Goal: Task Accomplishment & Management: Manage account settings

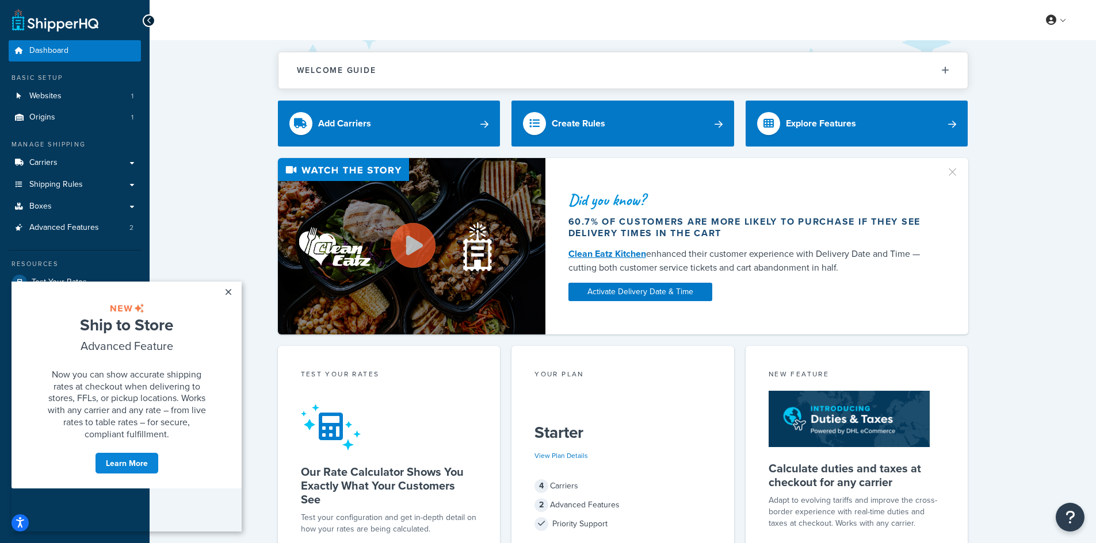
click at [238, 109] on div "Welcome Guide ShipperHQ: An Overview Carrier Setup Shipping Rules Overview Comm…" at bounding box center [623, 469] width 946 height 859
click at [225, 292] on link "×" at bounding box center [228, 292] width 20 height 21
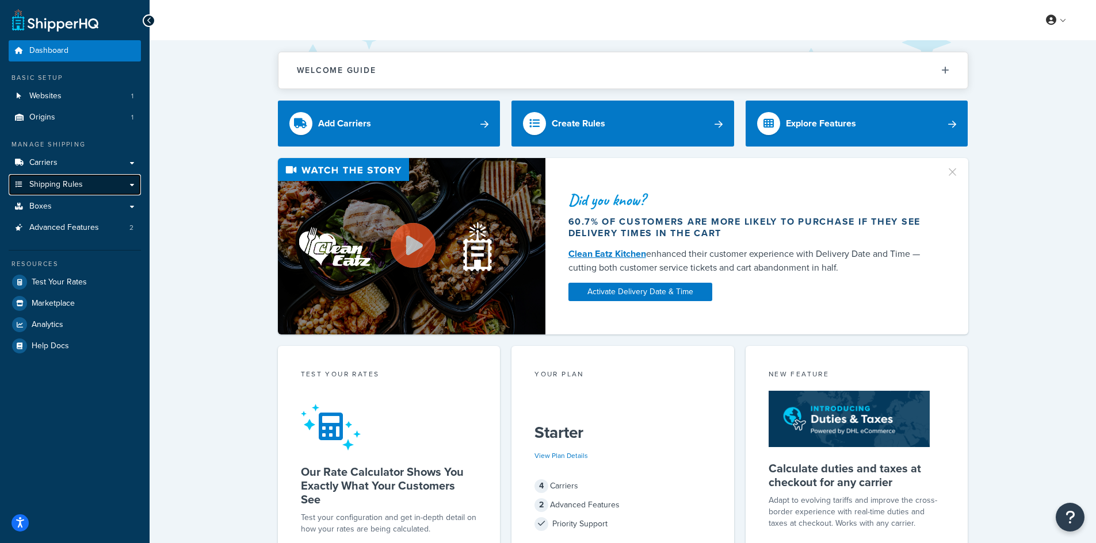
click at [89, 185] on link "Shipping Rules" at bounding box center [75, 184] width 132 height 21
click at [133, 184] on link "Shipping Rules" at bounding box center [75, 184] width 132 height 21
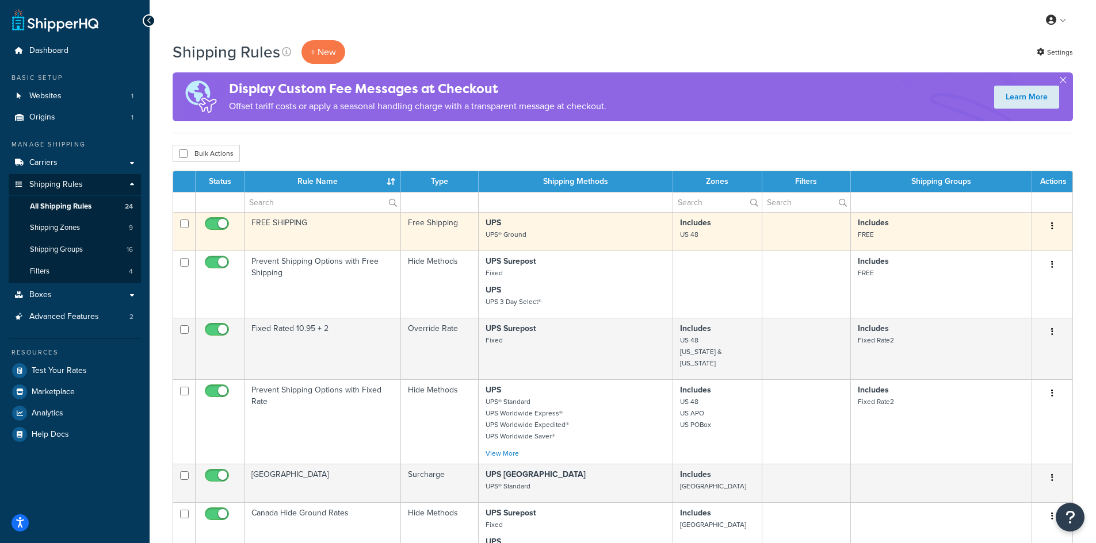
click at [1054, 223] on button "button" at bounding box center [1052, 226] width 16 height 18
click at [1010, 249] on link "Edit" at bounding box center [1014, 248] width 91 height 24
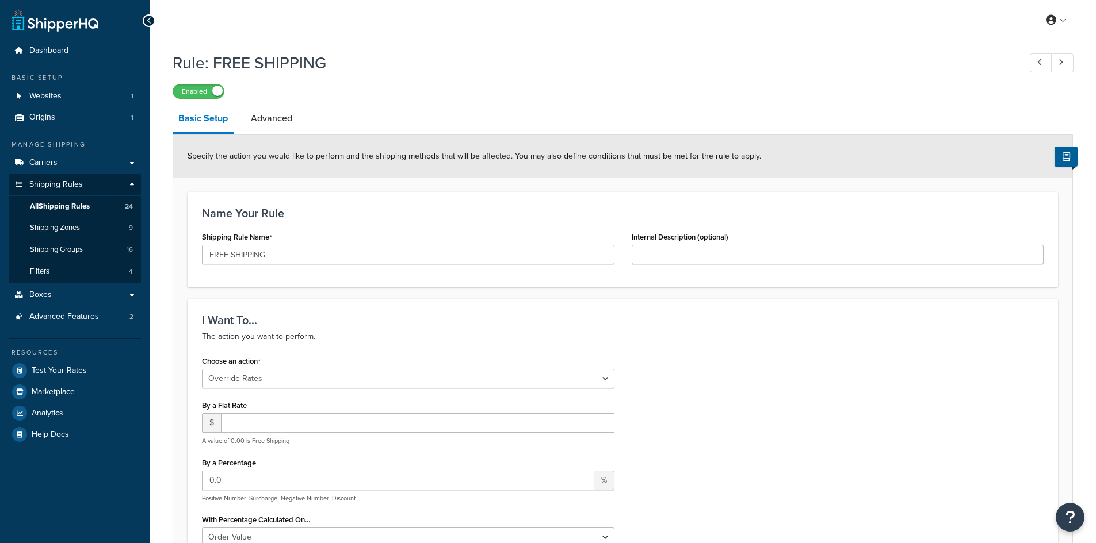
select select "OVERRIDE"
select select "SHIPPING_GROUP"
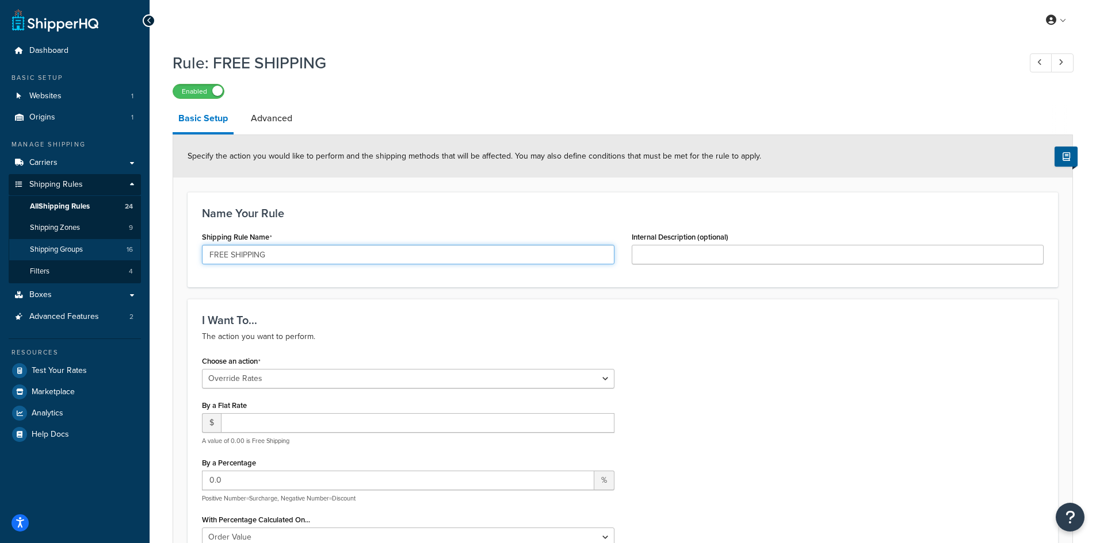
drag, startPoint x: 379, startPoint y: 255, endPoint x: 140, endPoint y: 242, distance: 239.0
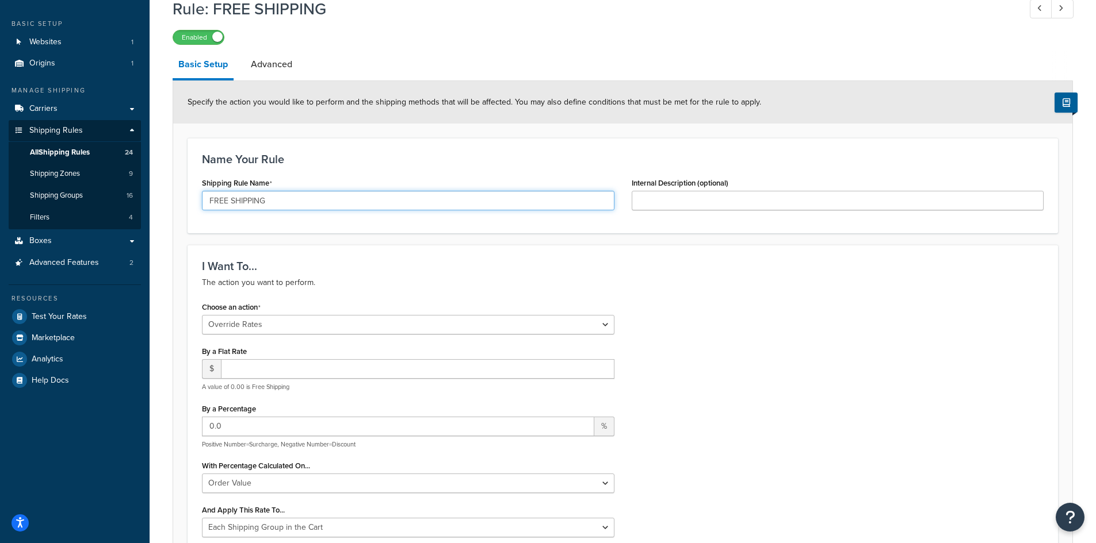
scroll to position [115, 0]
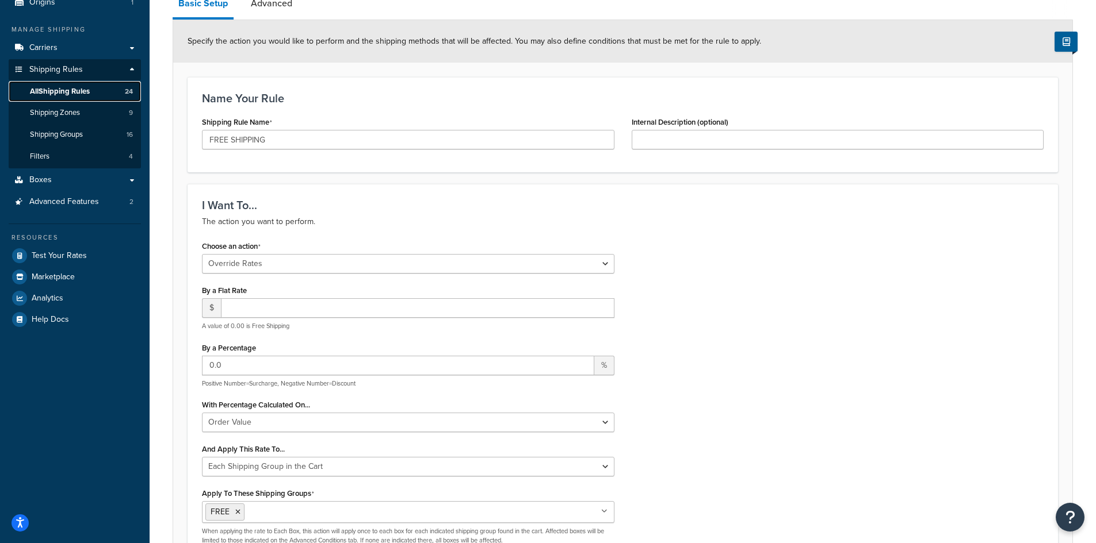
click at [60, 83] on link "All Shipping Rules 24" at bounding box center [75, 91] width 132 height 21
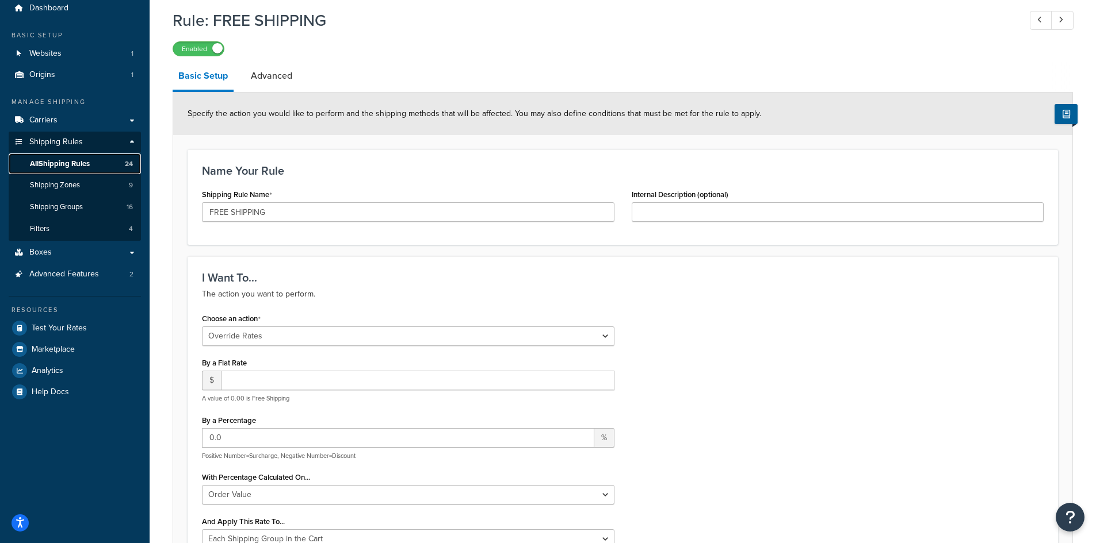
scroll to position [0, 0]
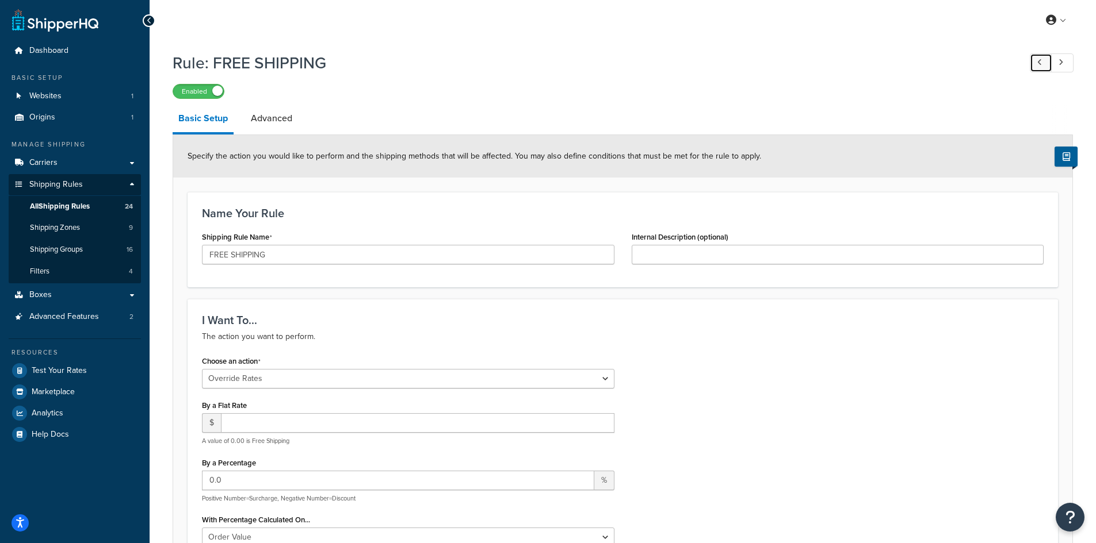
click at [1037, 66] on icon at bounding box center [1039, 62] width 5 height 7
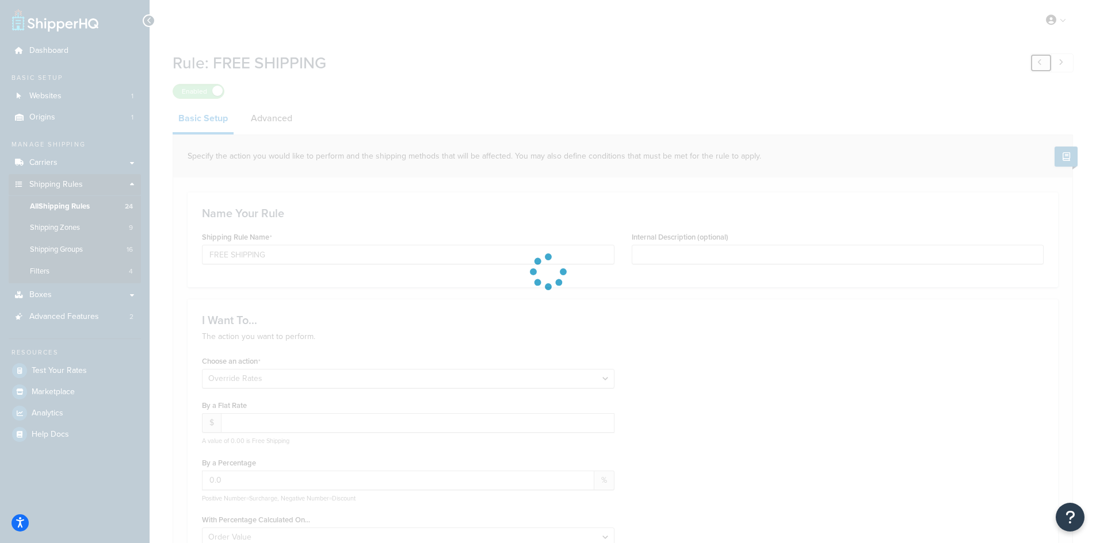
type input "FLAT RATE 10"
type input "16.13"
select select "ORDER"
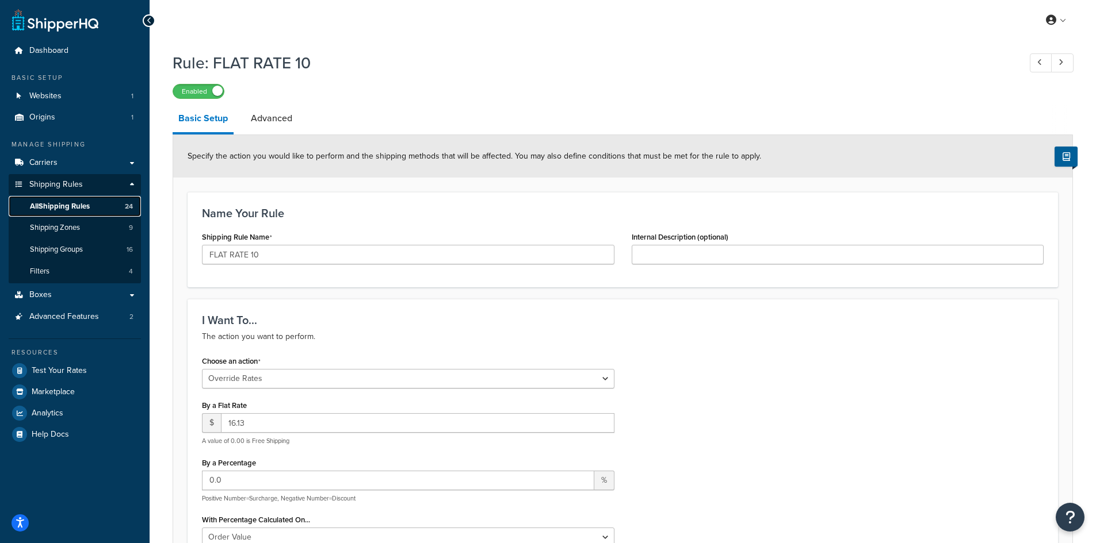
click at [70, 206] on span "All Shipping Rules" at bounding box center [60, 207] width 60 height 10
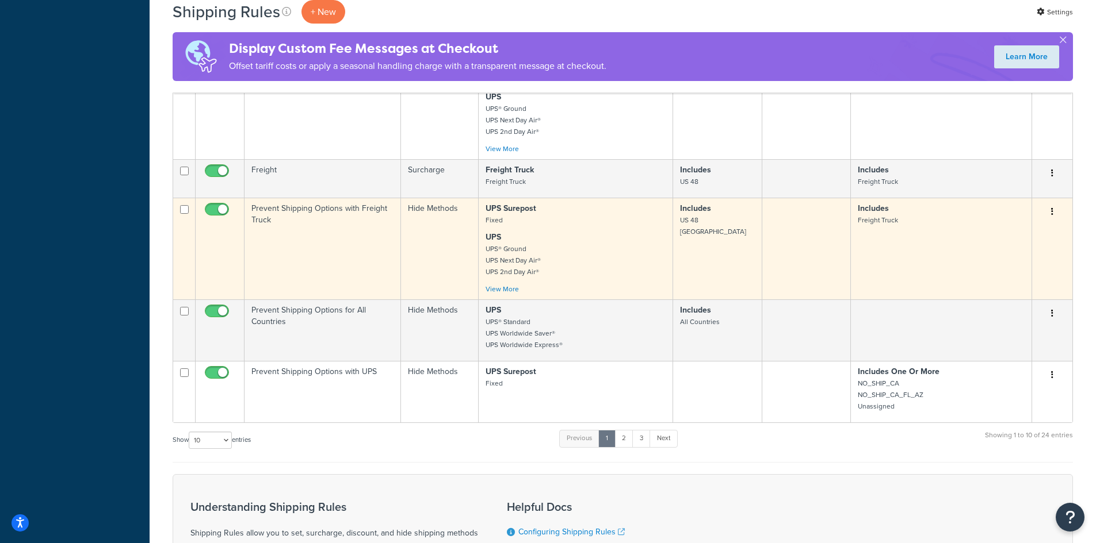
scroll to position [460, 0]
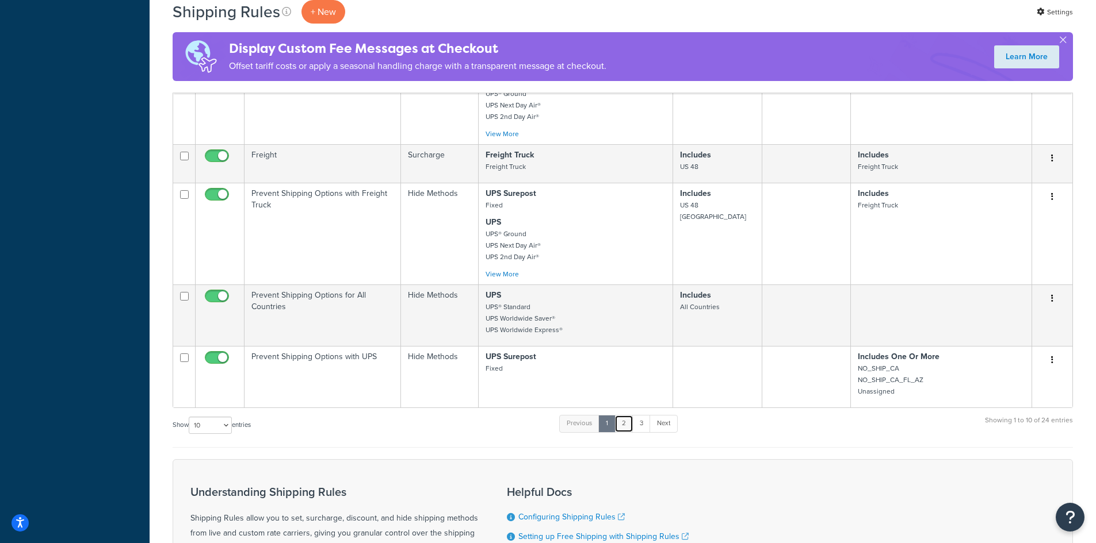
click at [627, 415] on link "2" at bounding box center [623, 423] width 19 height 17
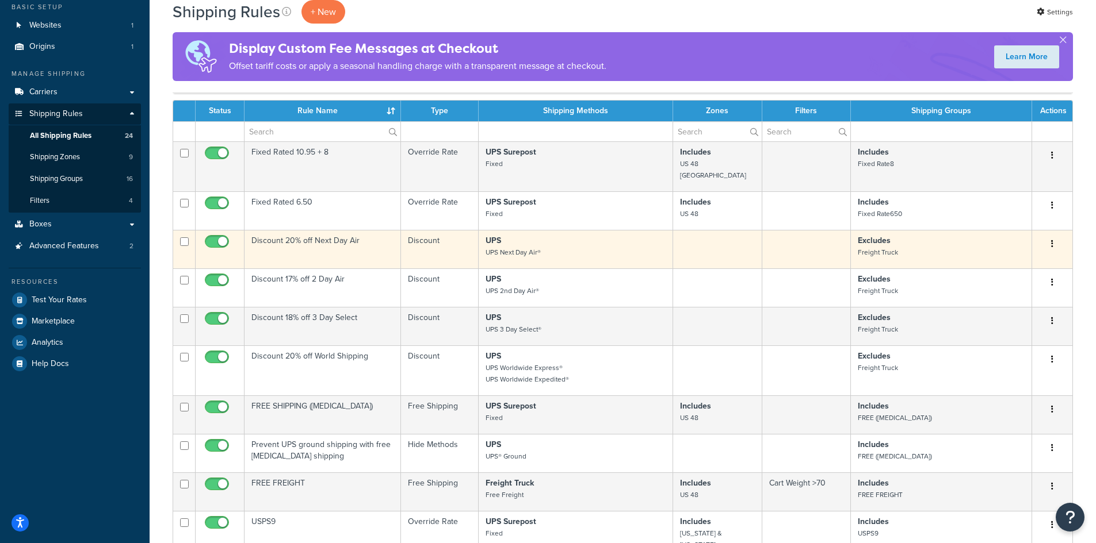
scroll to position [186, 0]
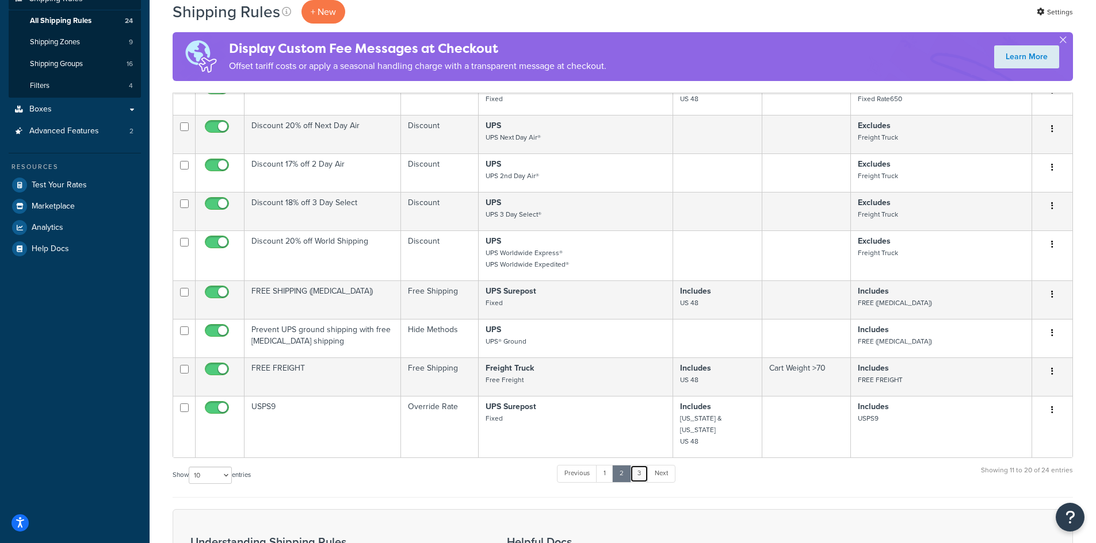
click at [641, 465] on link "3" at bounding box center [639, 473] width 18 height 17
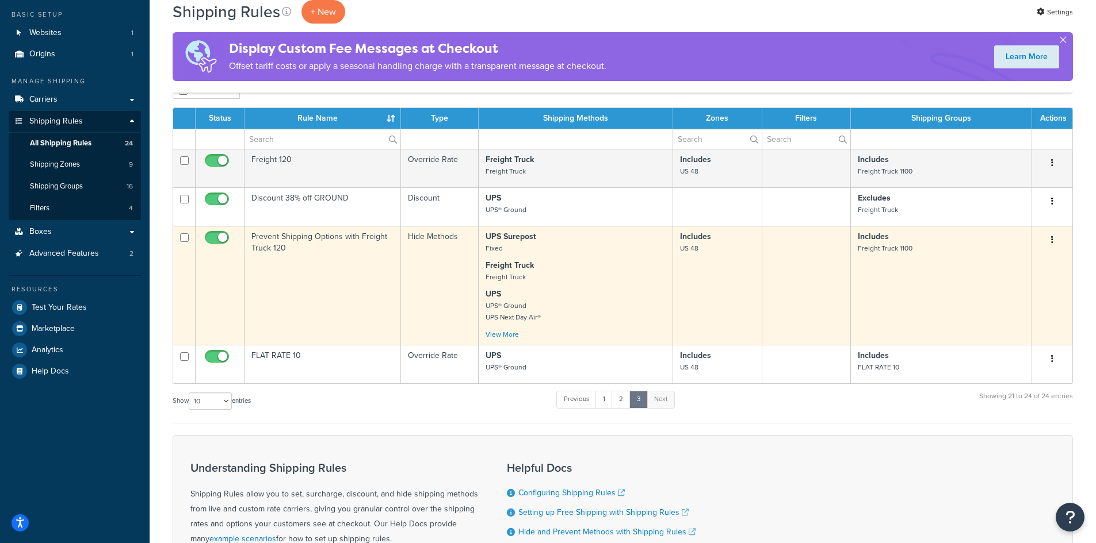
scroll to position [0, 0]
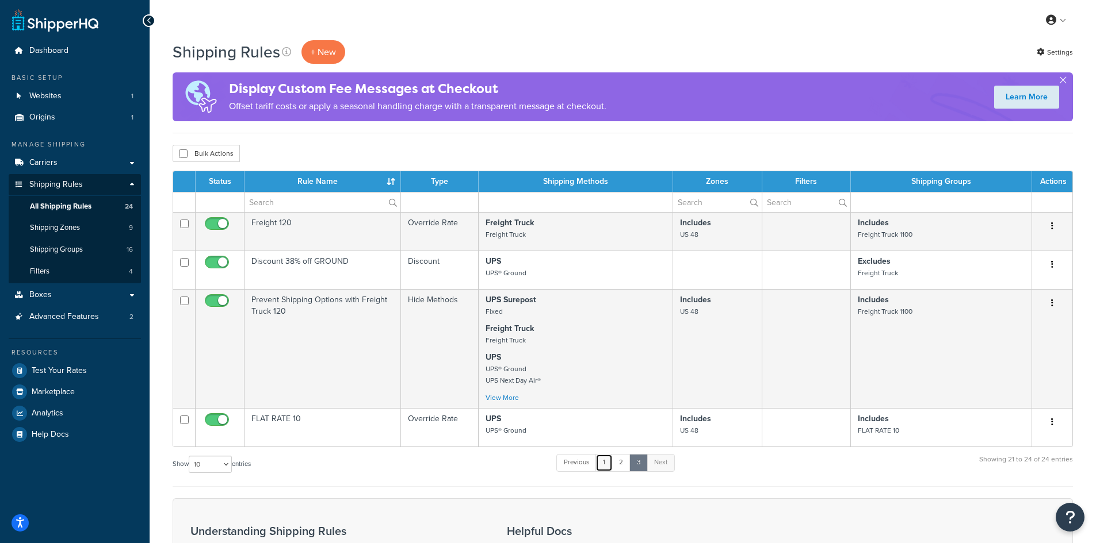
click at [611, 468] on link "1" at bounding box center [603, 462] width 17 height 17
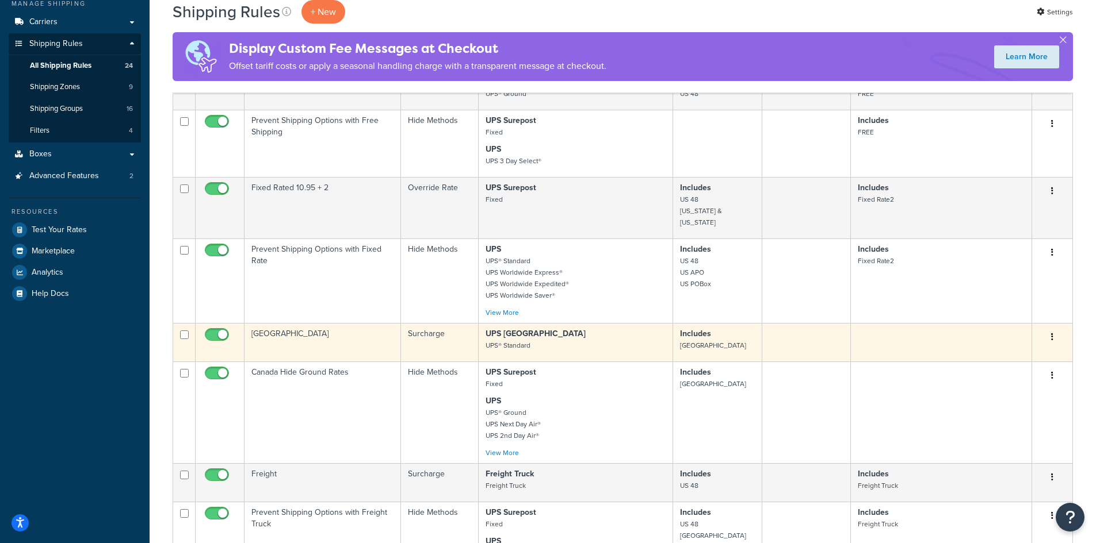
scroll to position [26, 0]
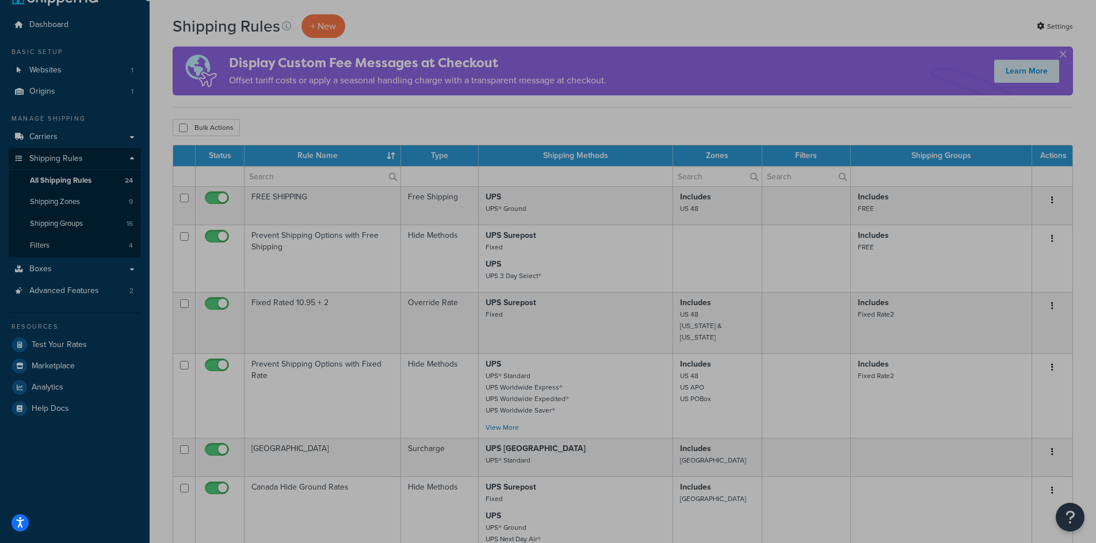
click at [670, 25] on div "Shipping Rules + New Settings" at bounding box center [623, 26] width 900 height 24
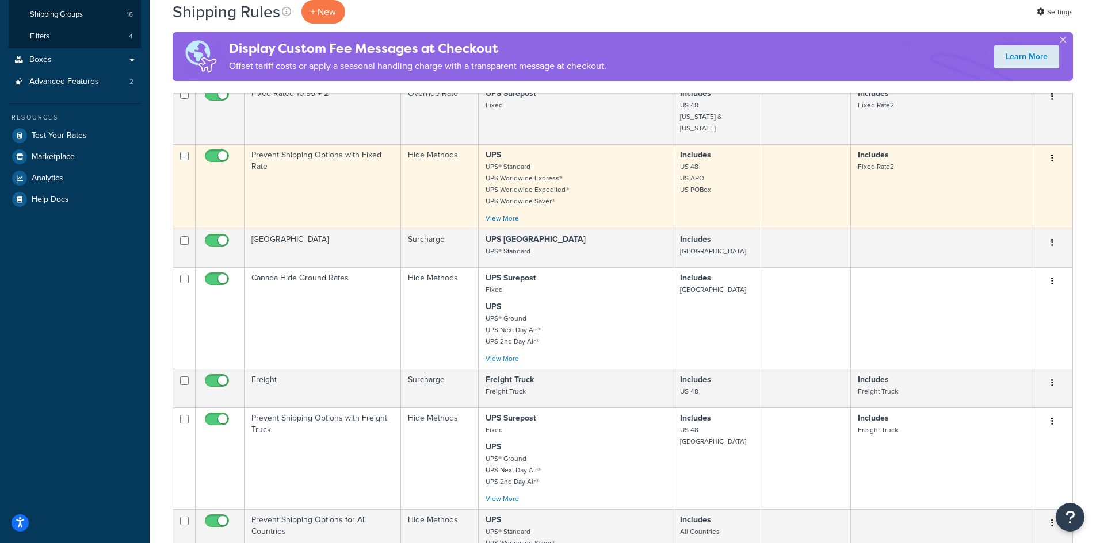
scroll to position [256, 0]
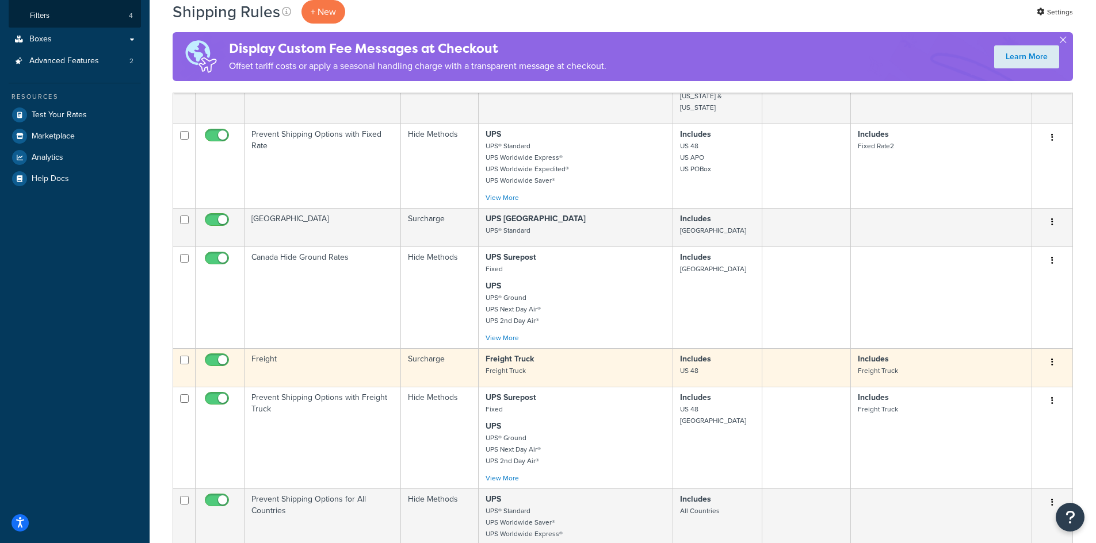
click at [1053, 354] on button "button" at bounding box center [1052, 363] width 16 height 18
click at [1001, 381] on link "Edit" at bounding box center [1014, 385] width 91 height 24
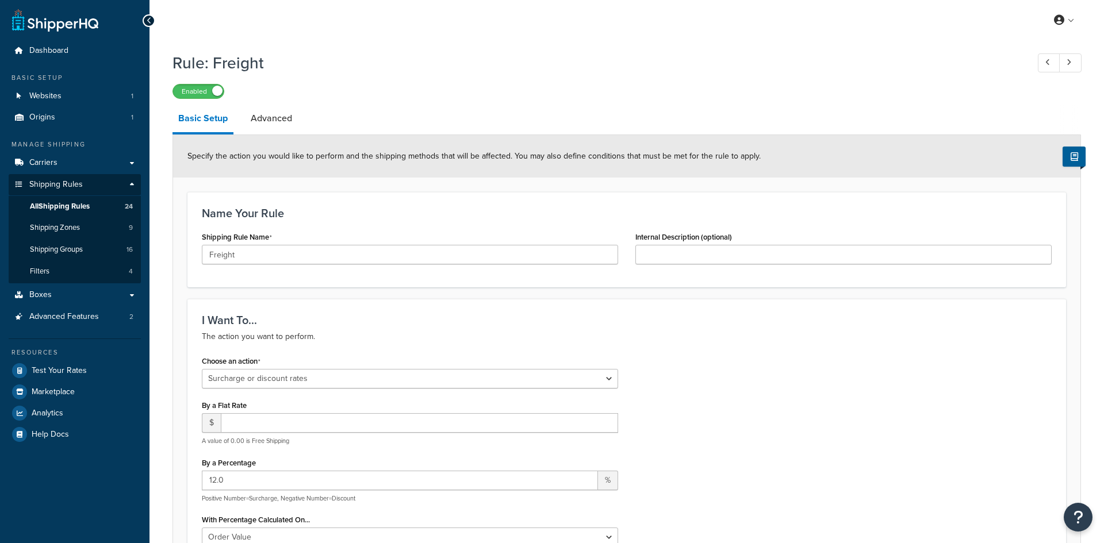
select select "SURCHARGE"
select select "ORDER"
select select "LOCATION"
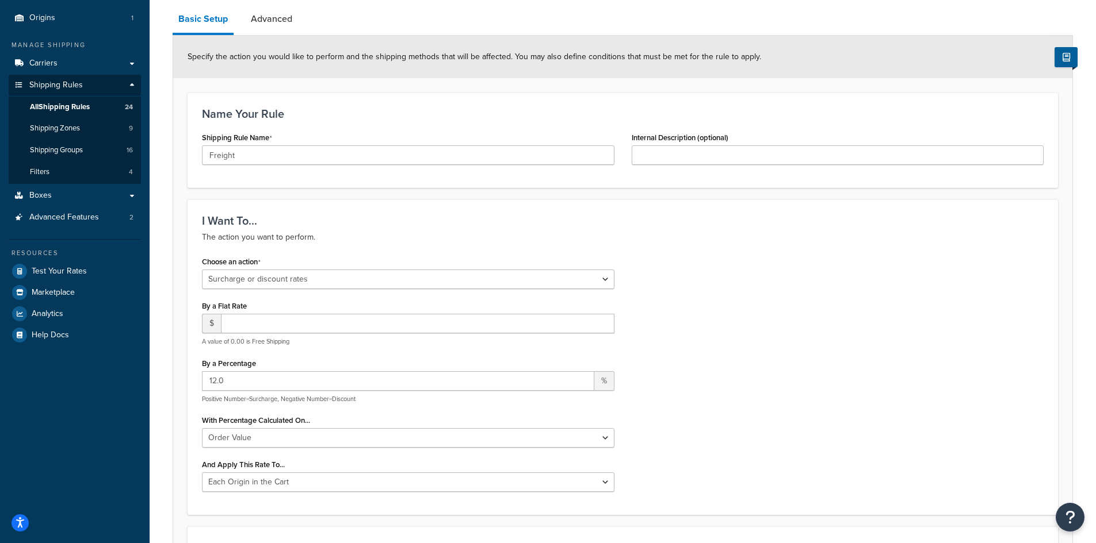
scroll to position [115, 0]
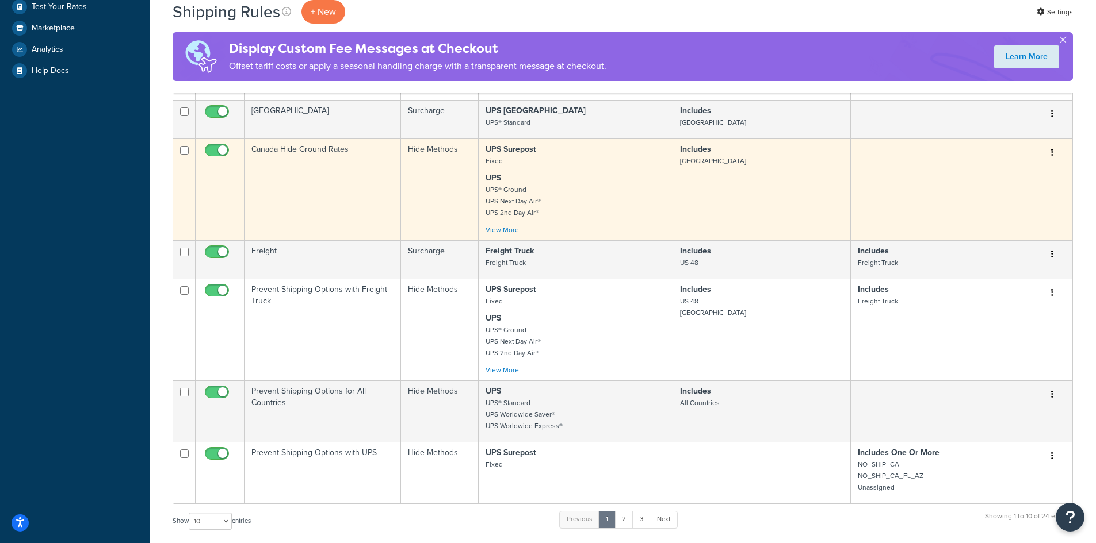
scroll to position [345, 0]
